Goal: Navigation & Orientation: Go to known website

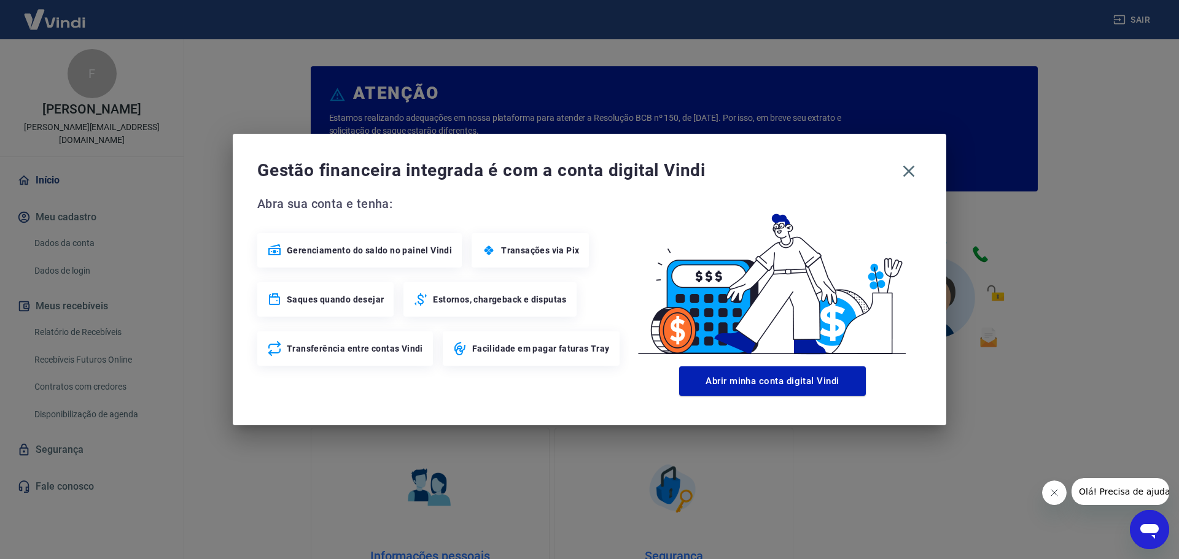
drag, startPoint x: 908, startPoint y: 170, endPoint x: 884, endPoint y: 146, distance: 33.9
click at [908, 170] on icon "button" at bounding box center [909, 172] width 20 height 20
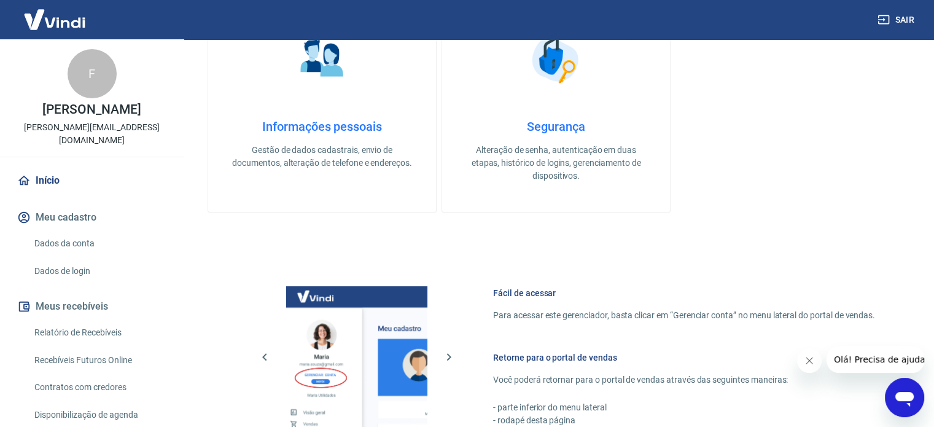
scroll to position [670, 0]
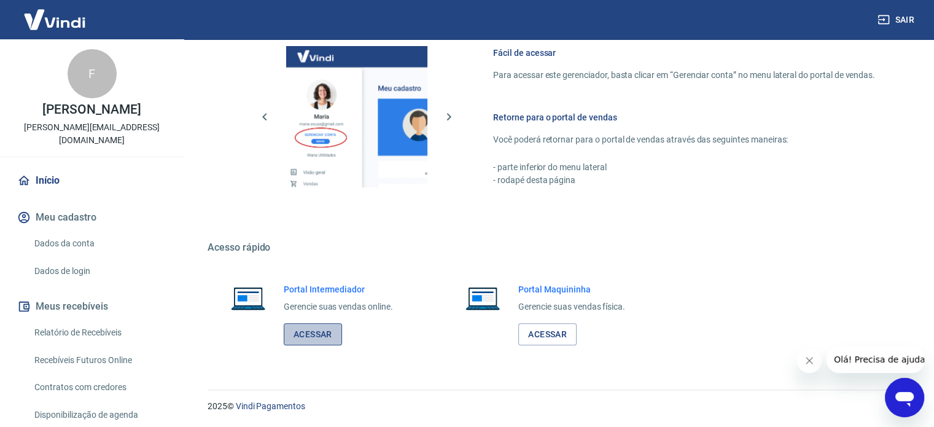
click at [319, 330] on link "Acessar" at bounding box center [313, 334] width 58 height 23
